Goal: Information Seeking & Learning: Learn about a topic

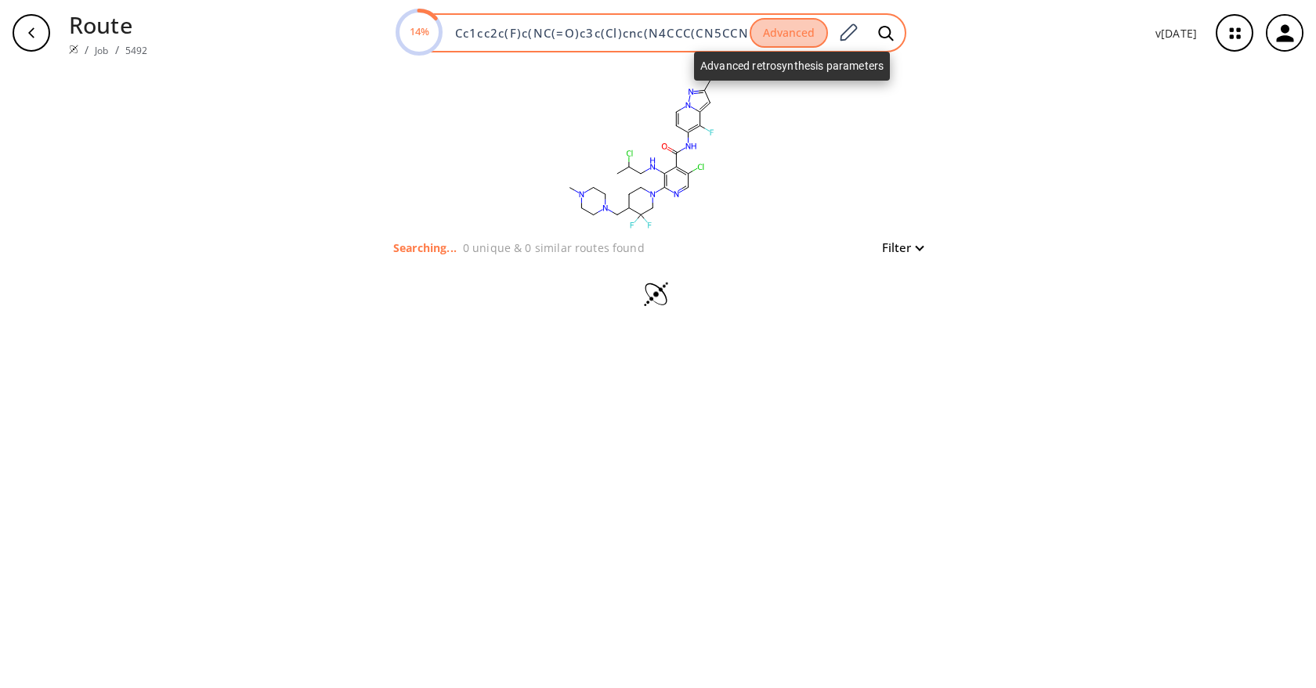
click at [815, 37] on button "Advanced" at bounding box center [788, 33] width 78 height 31
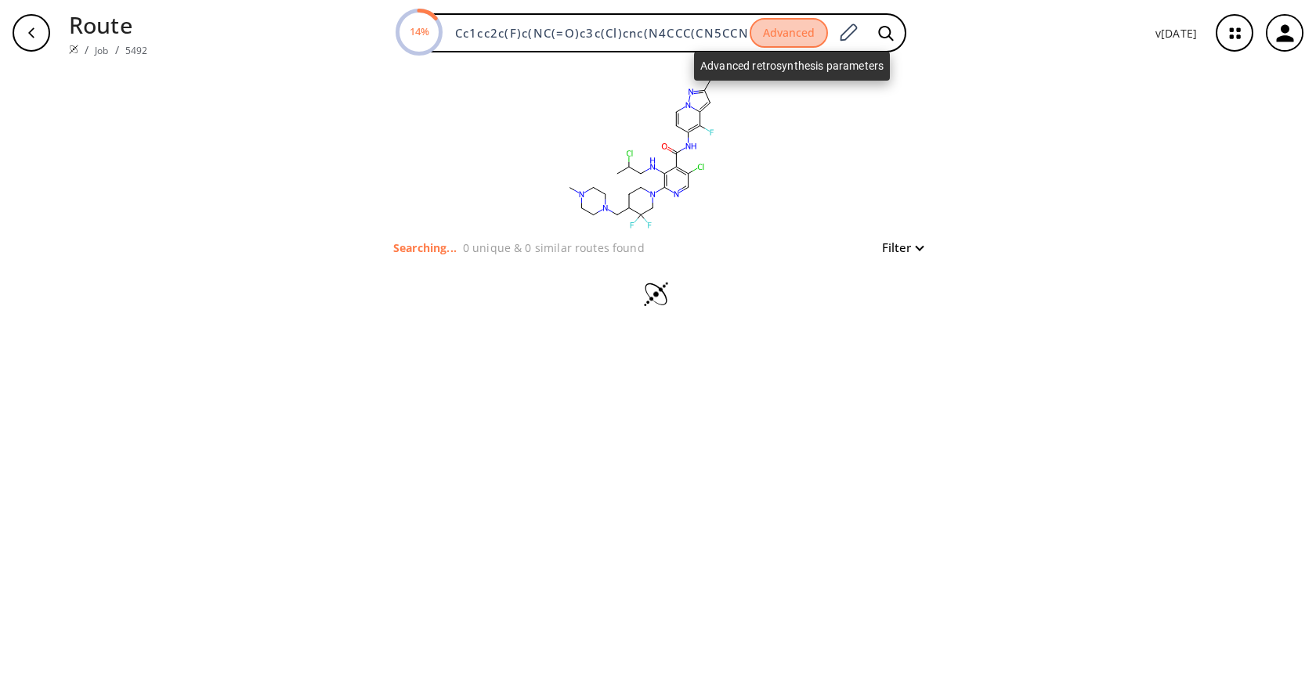
scroll to position [0, 229]
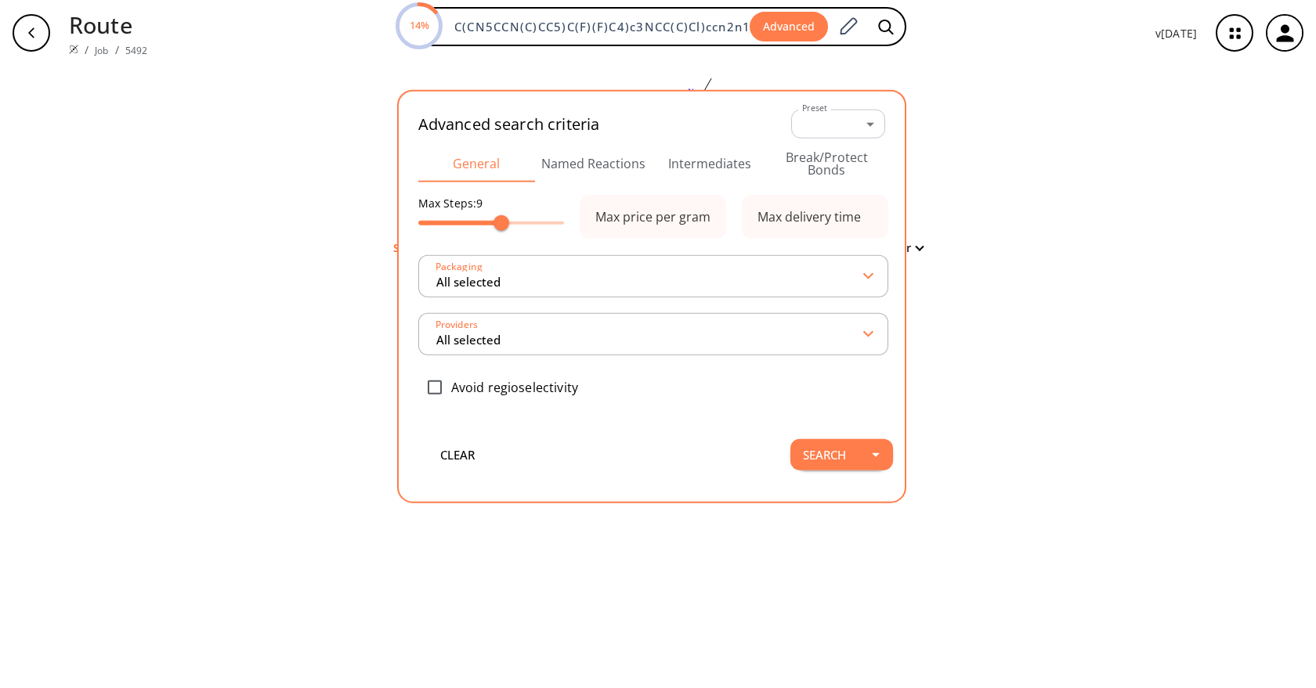
type input "All selected"
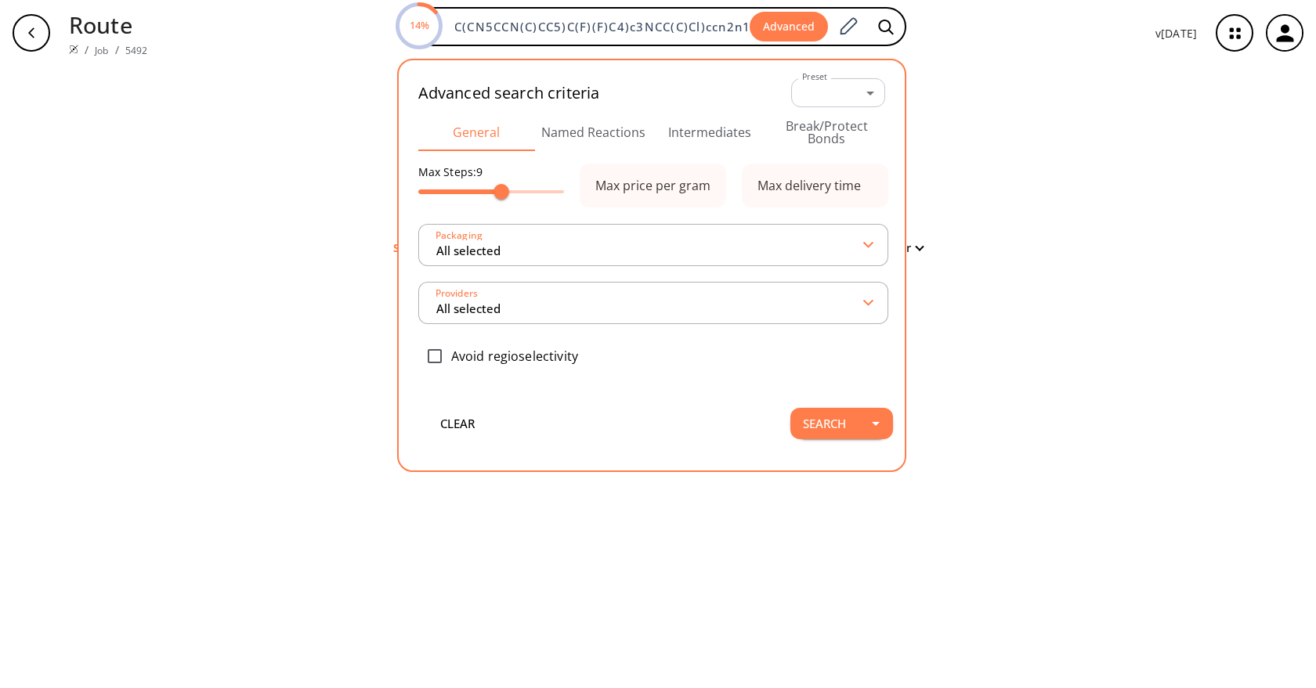
click at [701, 130] on button "Intermediates" at bounding box center [710, 133] width 117 height 38
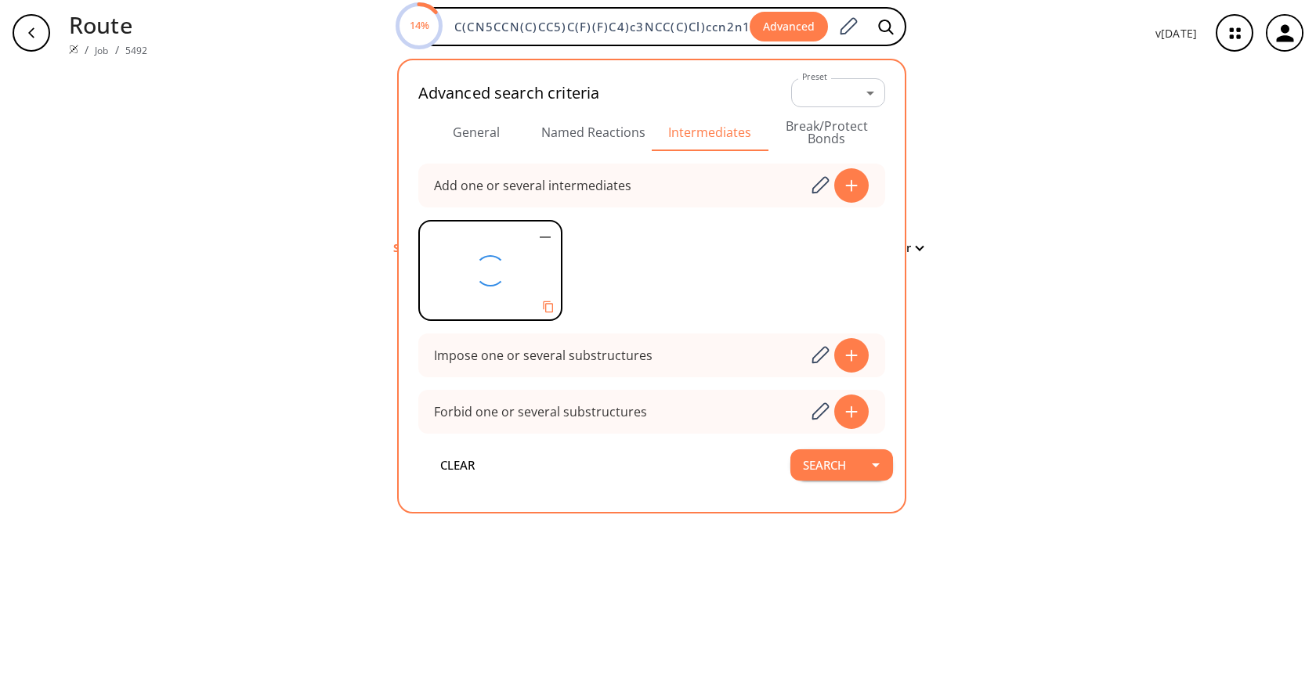
scroll to position [0, 0]
click at [1130, 157] on div "clear Searching... 0 unique & 0 similar routes found Filter" at bounding box center [658, 377] width 1316 height 623
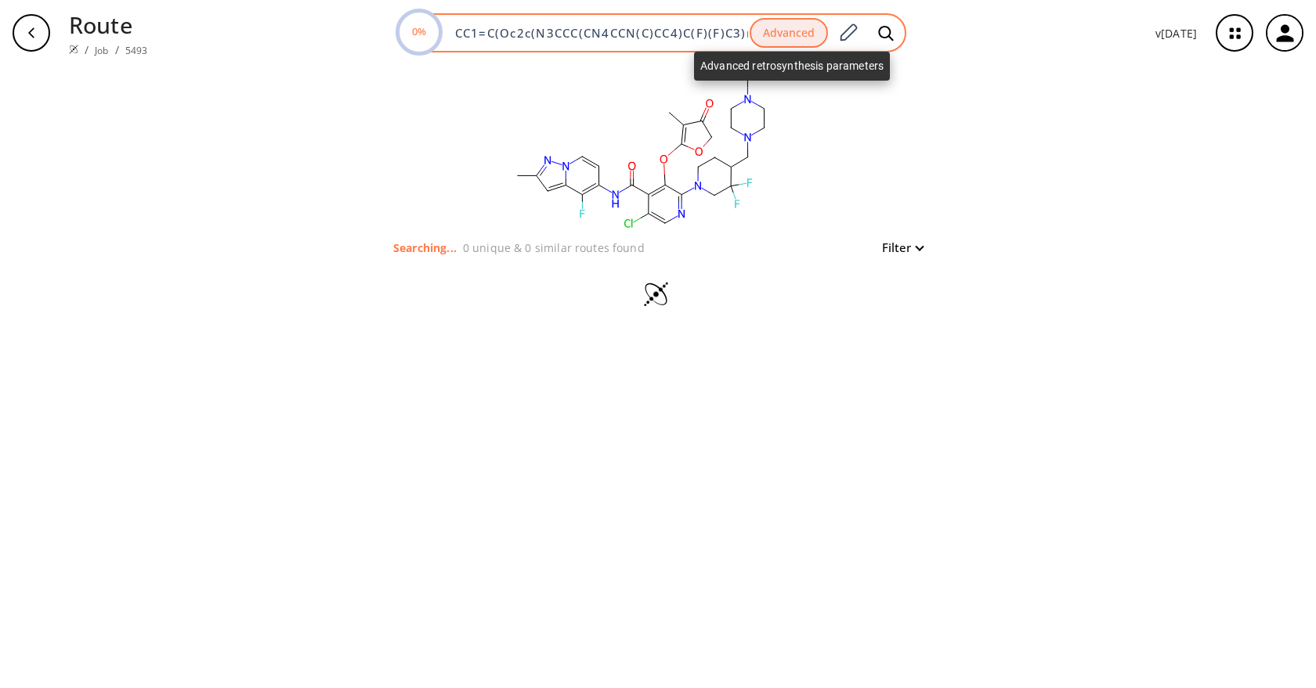
click at [817, 42] on button "Advanced" at bounding box center [788, 33] width 78 height 31
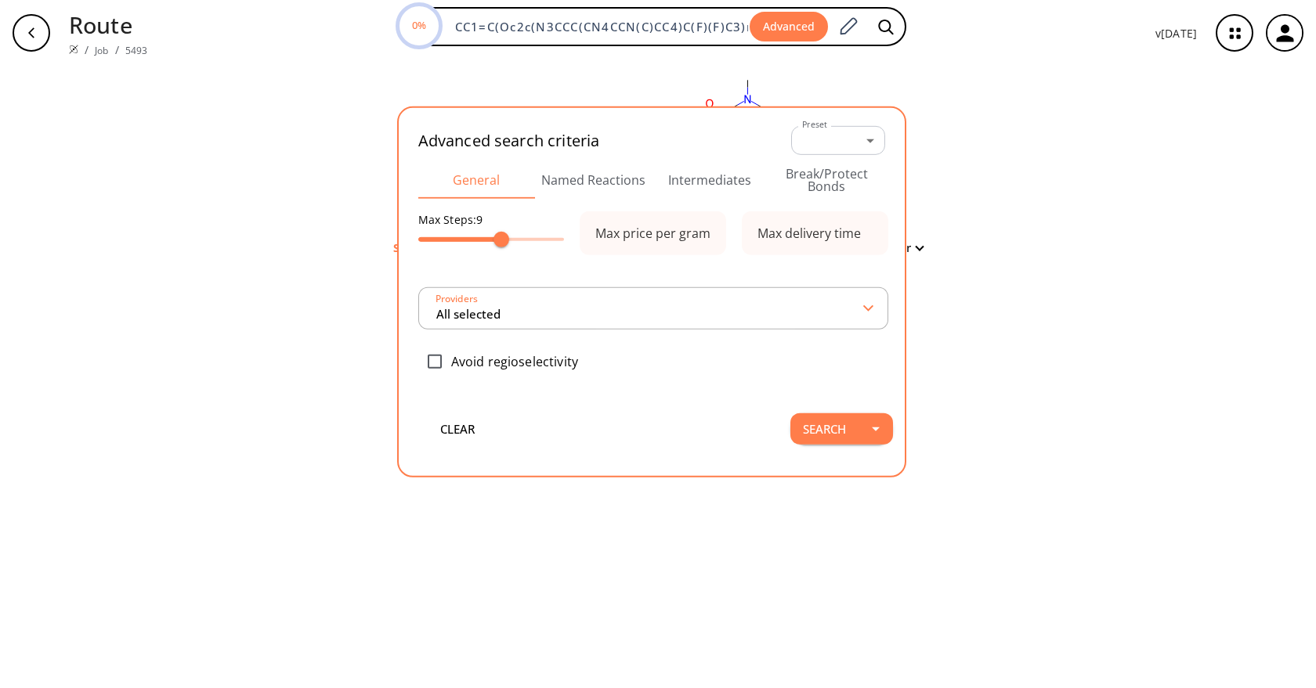
scroll to position [0, 276]
type input "All selected"
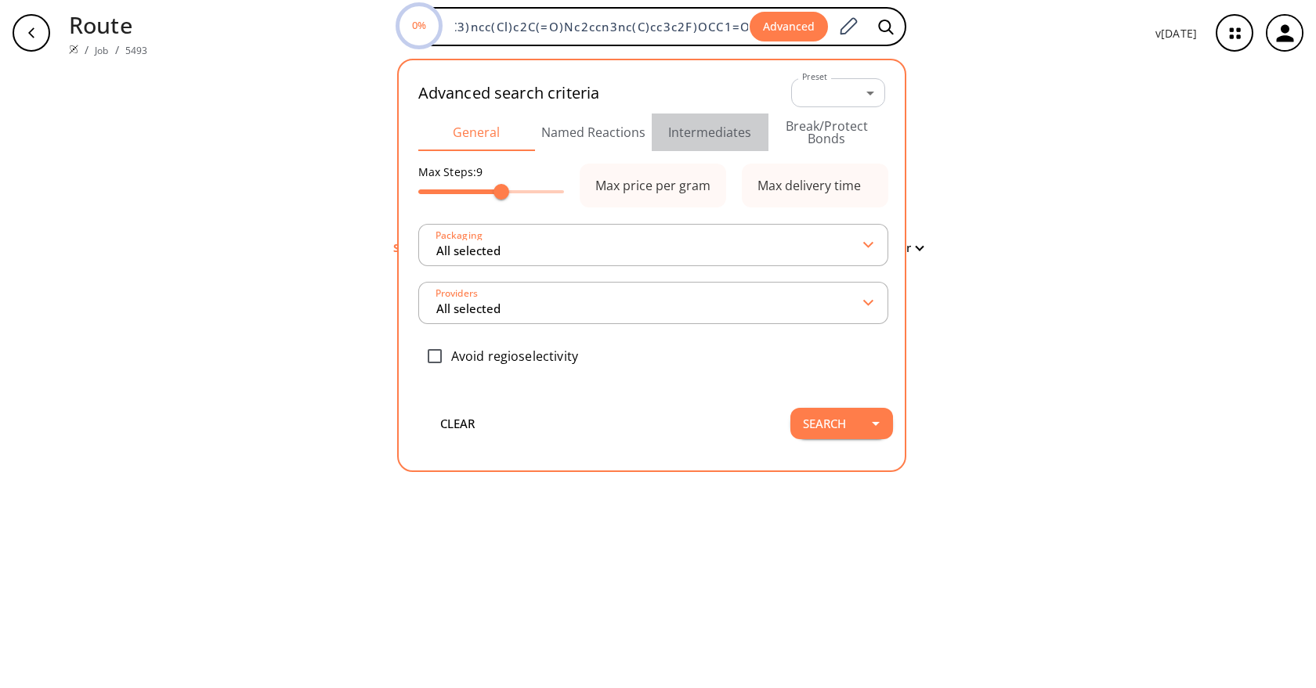
click at [692, 134] on button "Intermediates" at bounding box center [710, 133] width 117 height 38
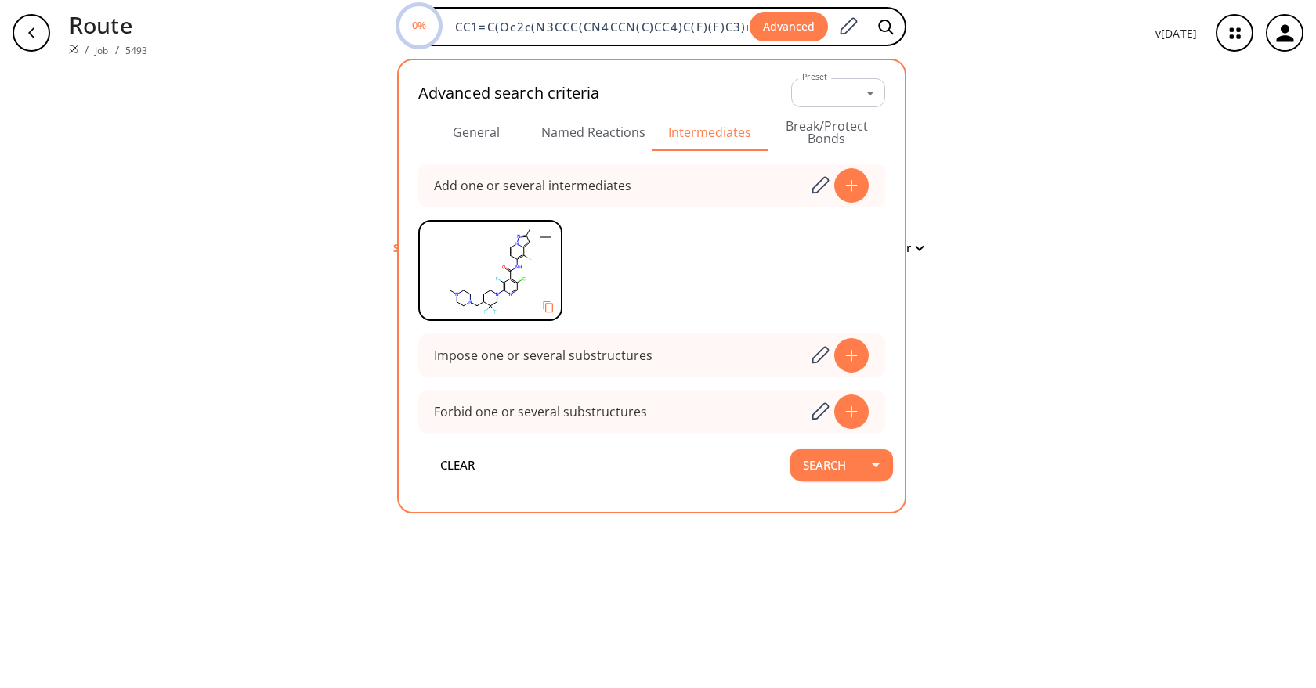
click at [1149, 166] on div "clear Searching... 0 unique & 0 similar routes found Filter" at bounding box center [658, 377] width 1316 height 623
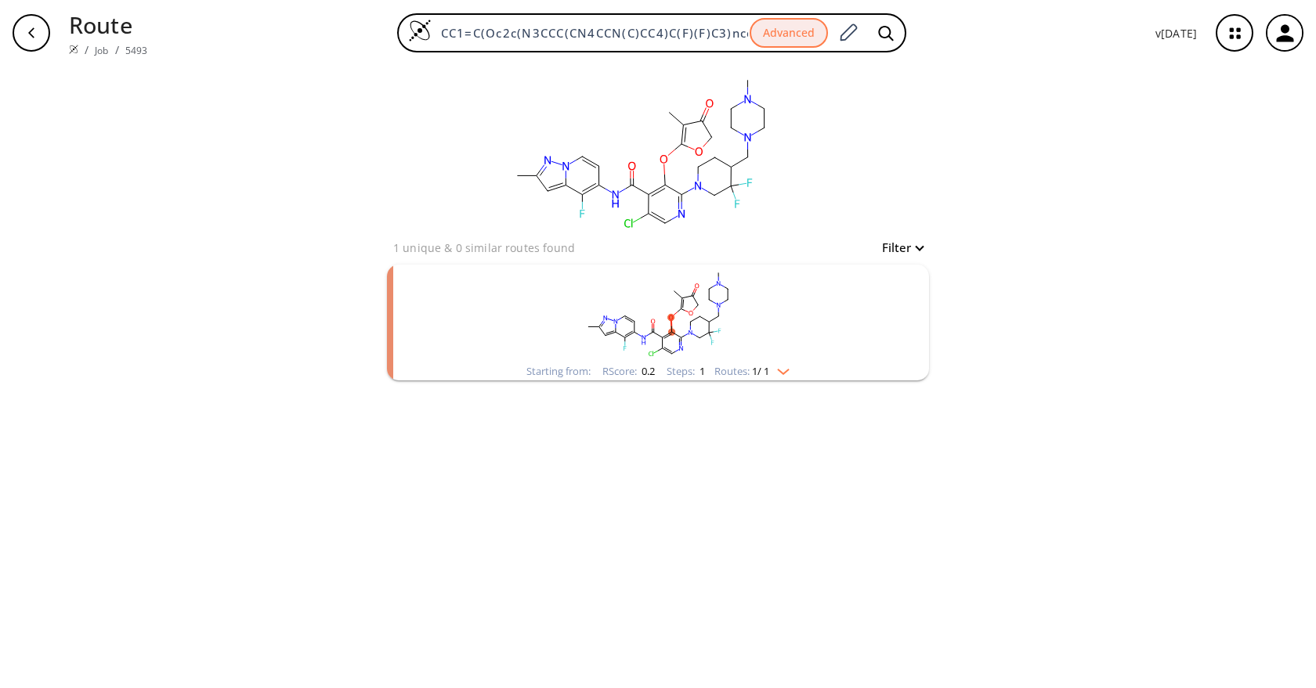
click at [813, 370] on div "Starting from: RScore : 0.2 Steps : 1 Routes: 1 / 1" at bounding box center [658, 323] width 542 height 116
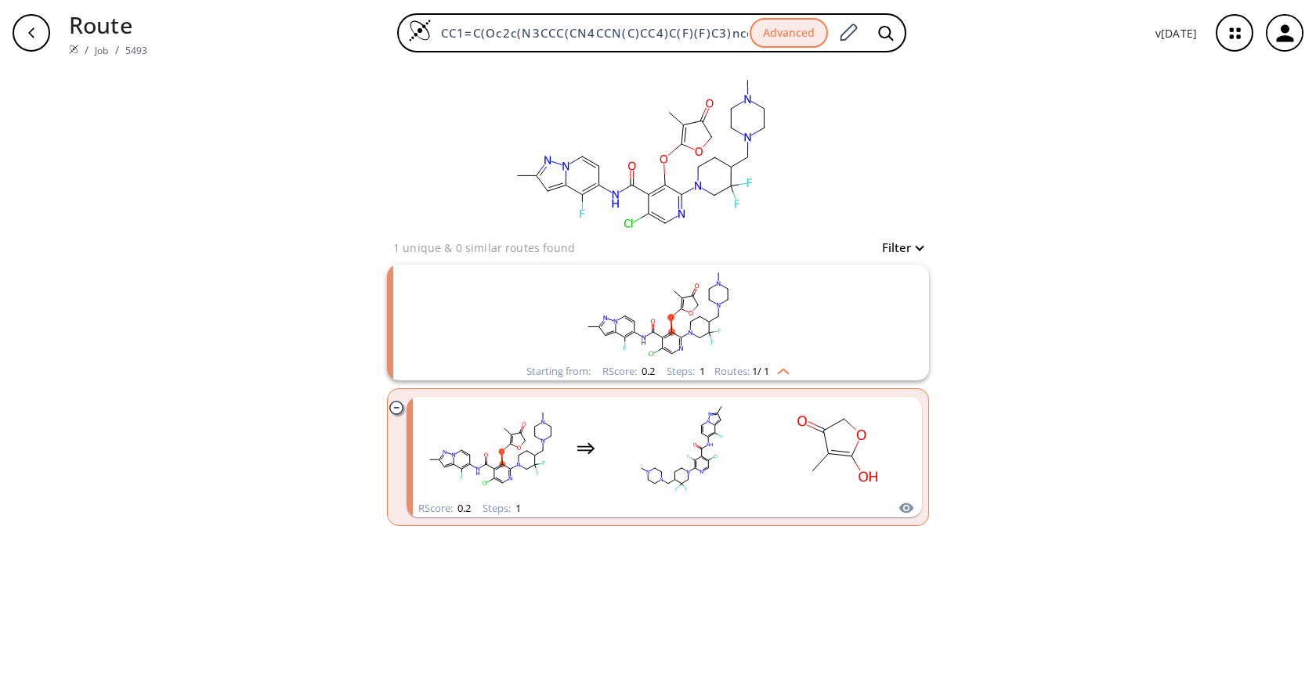
click at [813, 370] on div "Starting from: RScore : 0.2 Steps : 1 Routes: 1 / 1" at bounding box center [658, 323] width 542 height 116
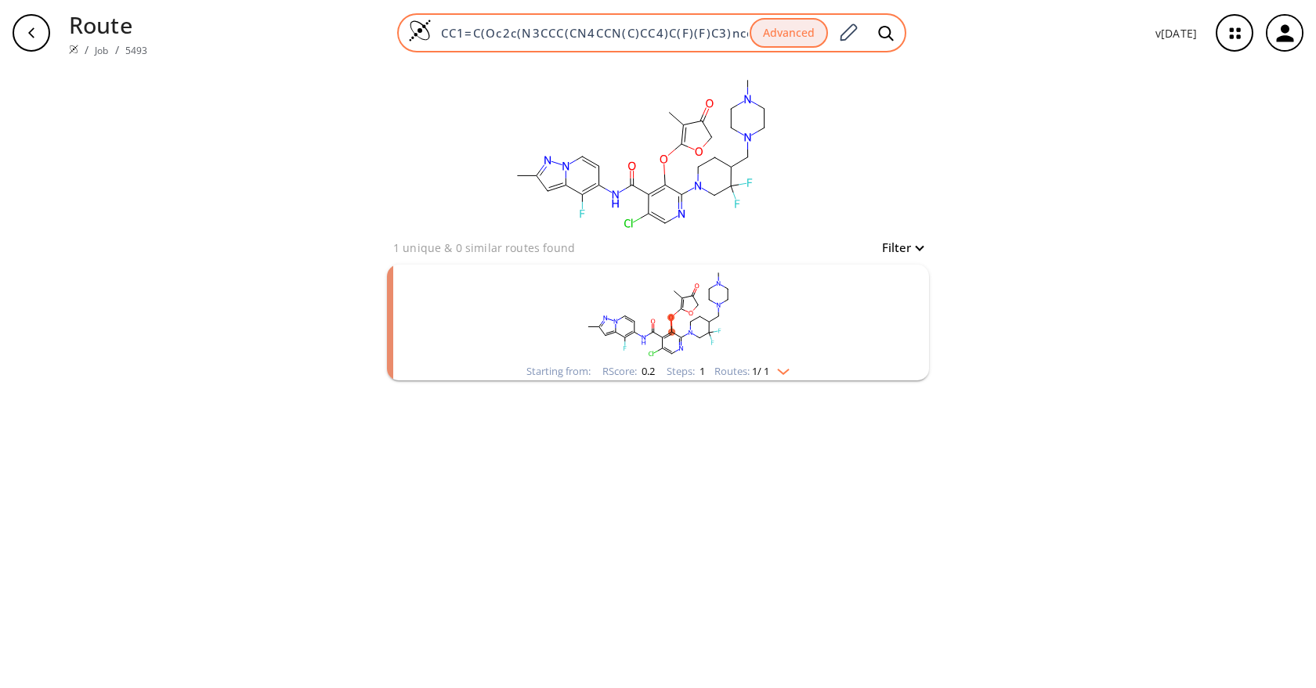
click at [710, 41] on div "CC1=C(Oc2c(N3CCC(CN4CCN(C)CC4)C(F)(F)C3)ncc(Cl)c2C(=O)Nc2ccn3nc(C)cc3c2F)OCC1=O…" at bounding box center [651, 32] width 509 height 39
click at [710, 35] on input "CC1=C(Oc2c(N3CCC(CN4CCN(C)CC4)C(F)(F)C3)ncc(Cl)c2C(=O)Nc2ccn3nc(C)cc3c2F)OCC1=O" at bounding box center [590, 33] width 318 height 16
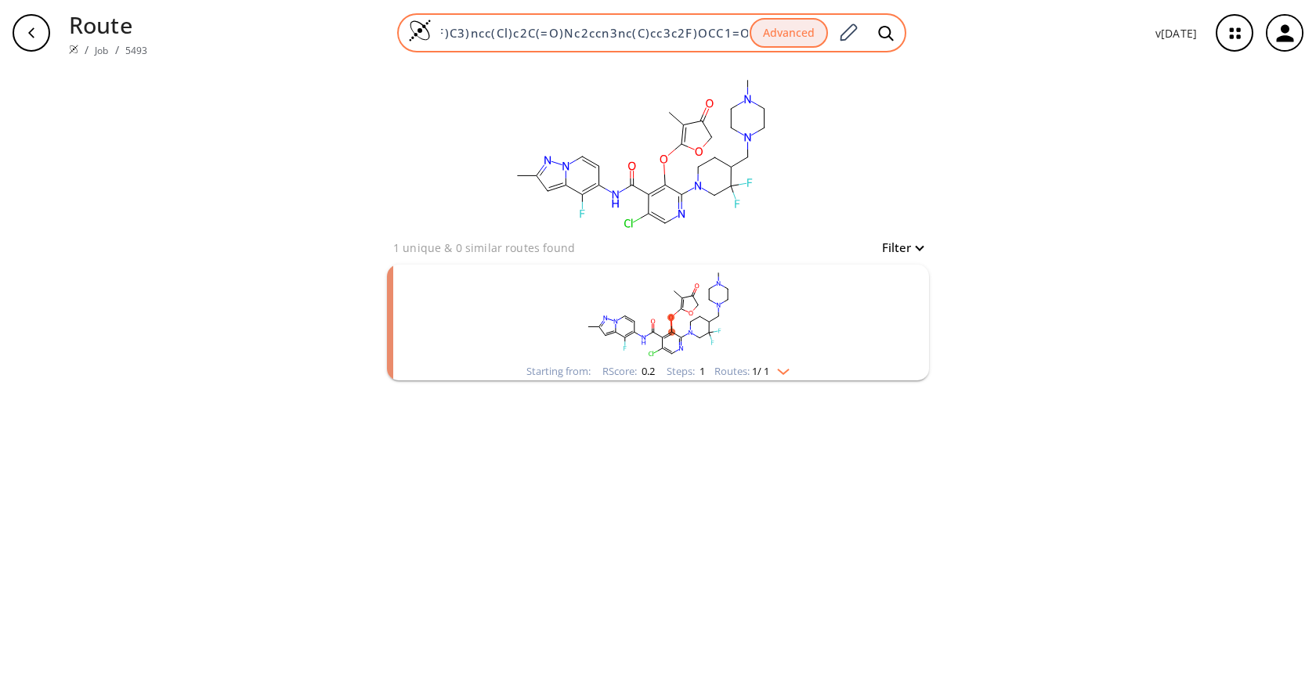
click at [711, 35] on input "CC1=C(Oc2c(N3CCC(CN4CCN(C)CC4)C(F)(F)C3)ncc(Cl)c2C(=O)Nc2ccn3nc(C)cc3c2F)OCC1=O" at bounding box center [590, 33] width 318 height 16
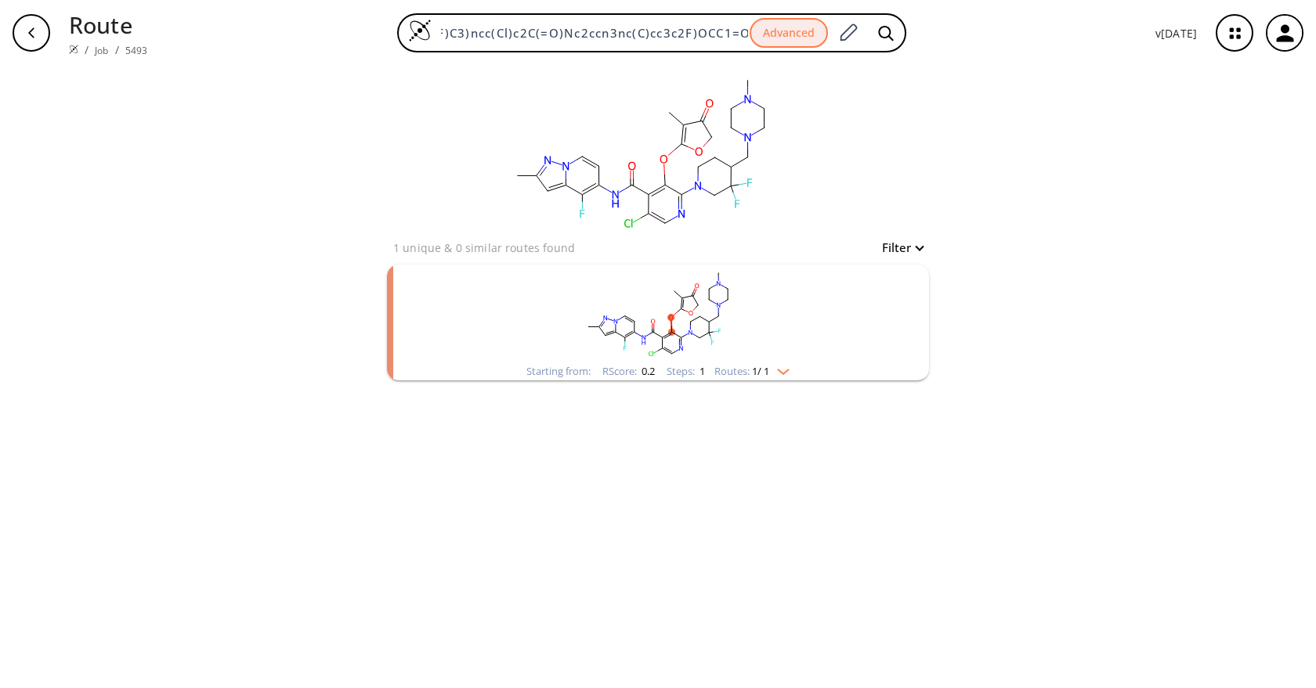
scroll to position [0, 0]
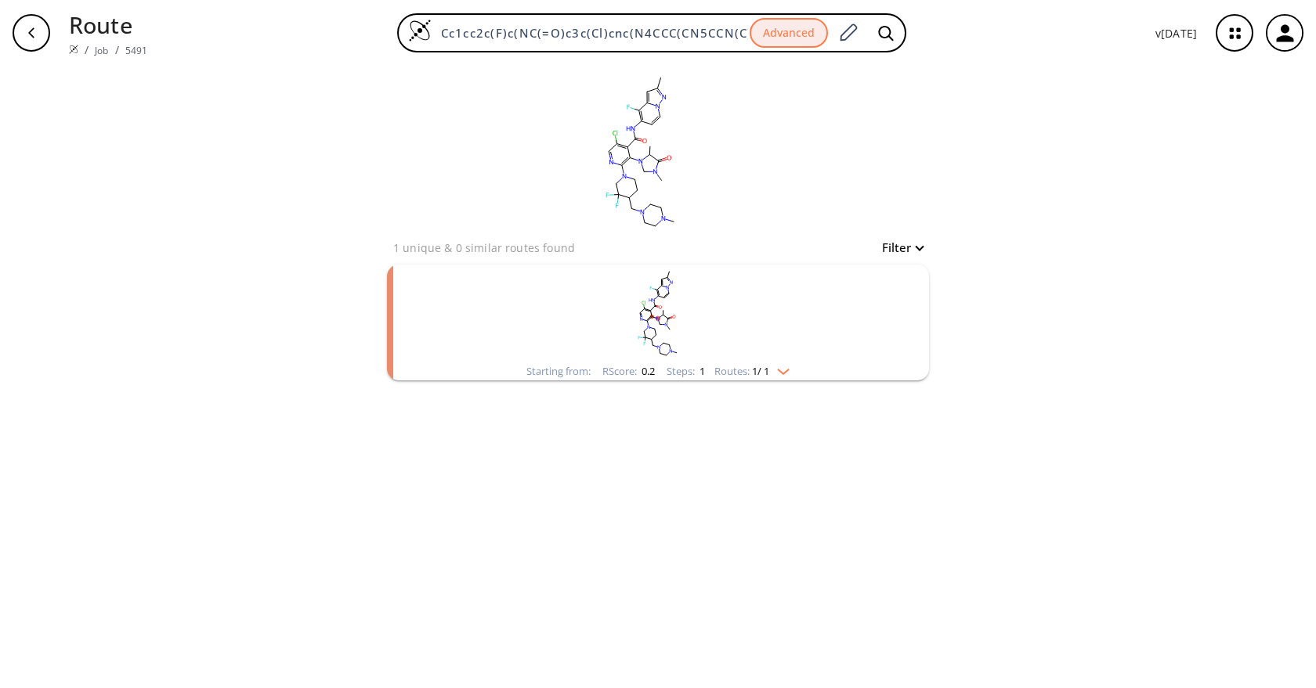
click at [750, 356] on rect "clusters" at bounding box center [657, 314] width 407 height 98
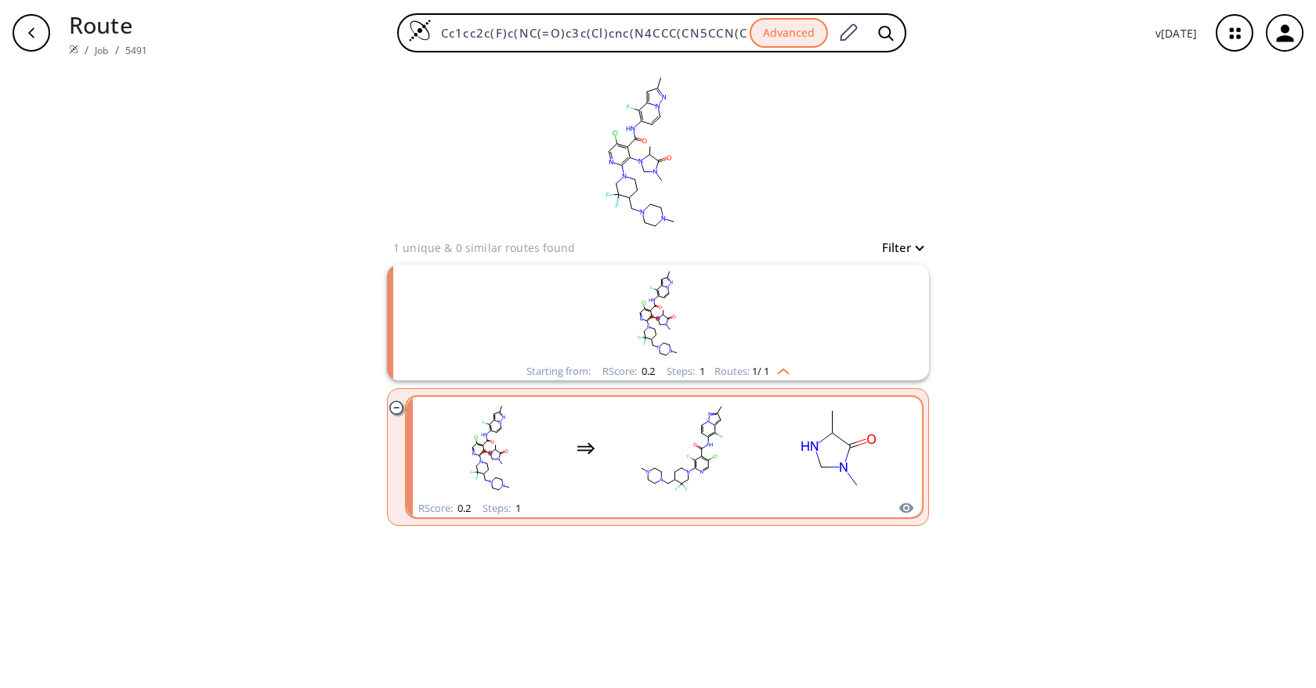
click at [724, 473] on rect "clusters" at bounding box center [681, 448] width 141 height 98
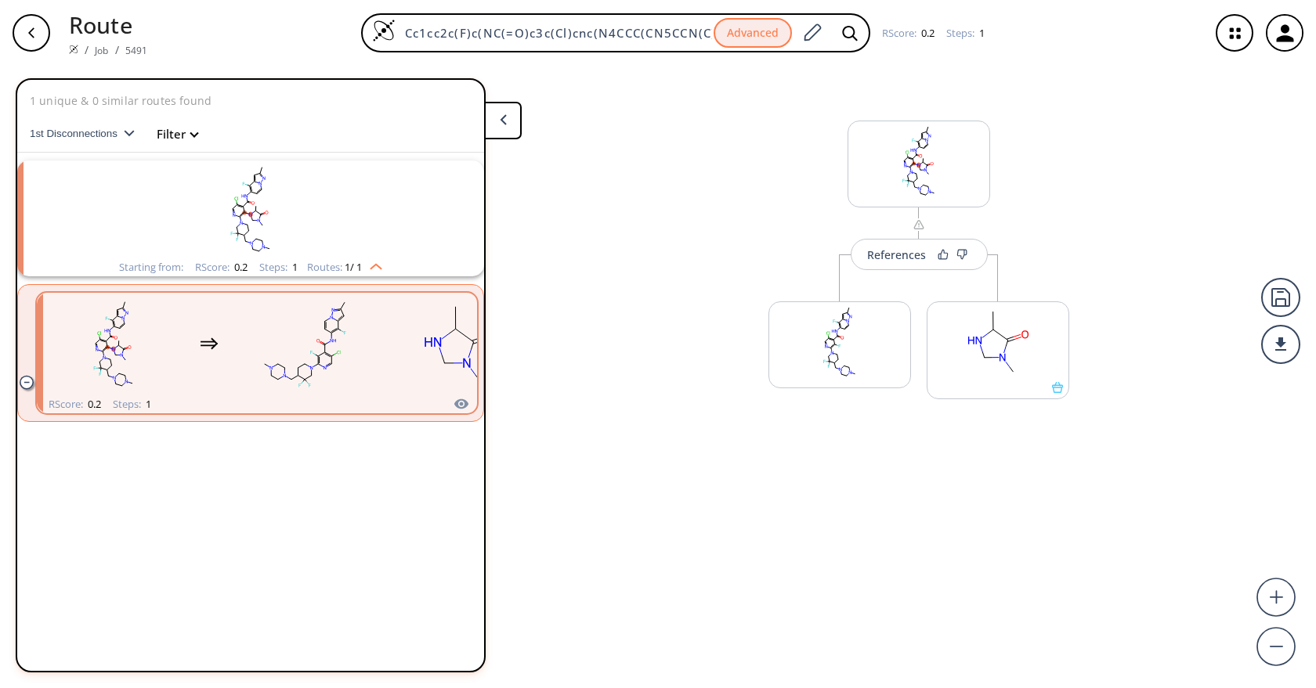
click at [23, 31] on div "button" at bounding box center [32, 33] width 38 height 38
